Goal: Browse casually

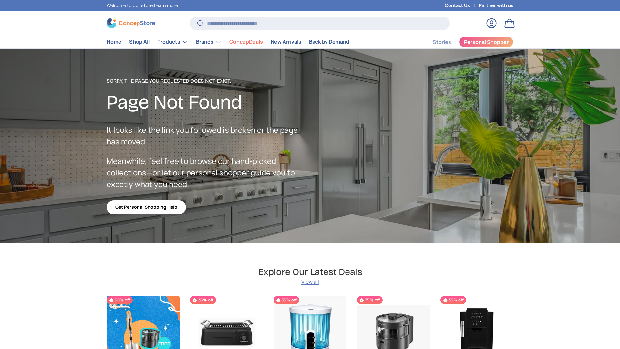
scroll to position [1153, 2639]
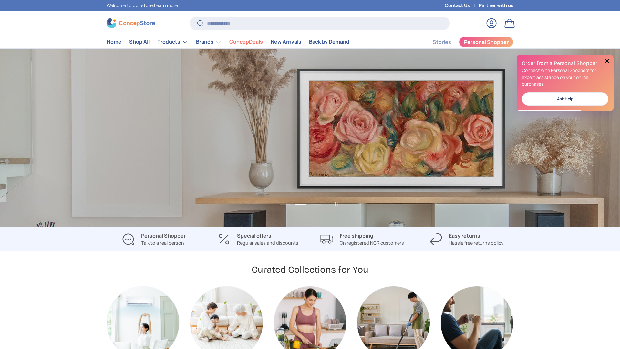
scroll to position [0, 620]
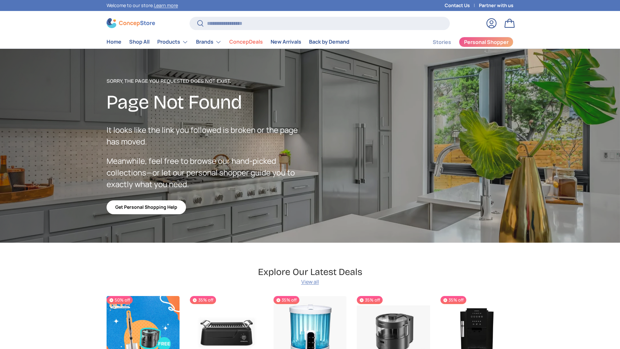
scroll to position [1153, 2639]
